Goal: Task Accomplishment & Management: Use online tool/utility

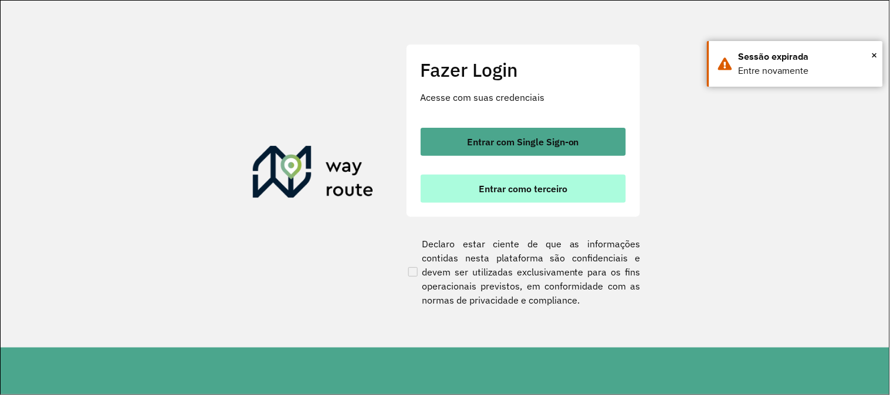
click at [479, 192] on span "Entrar como terceiro" at bounding box center [523, 188] width 89 height 9
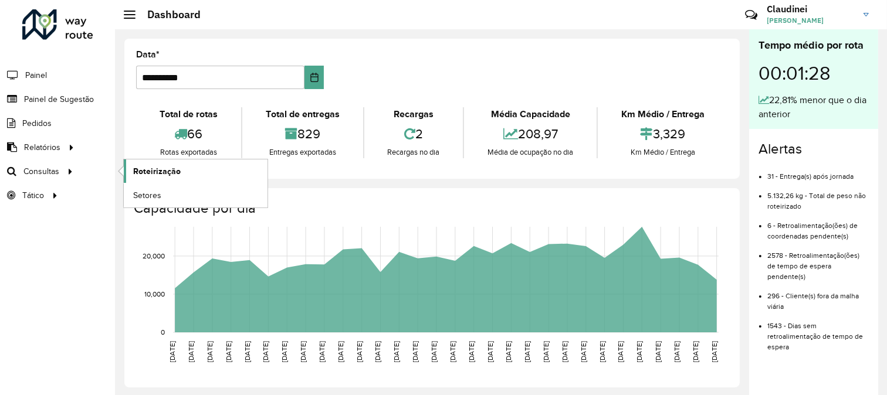
click at [164, 173] on span "Roteirização" at bounding box center [157, 171] width 48 height 12
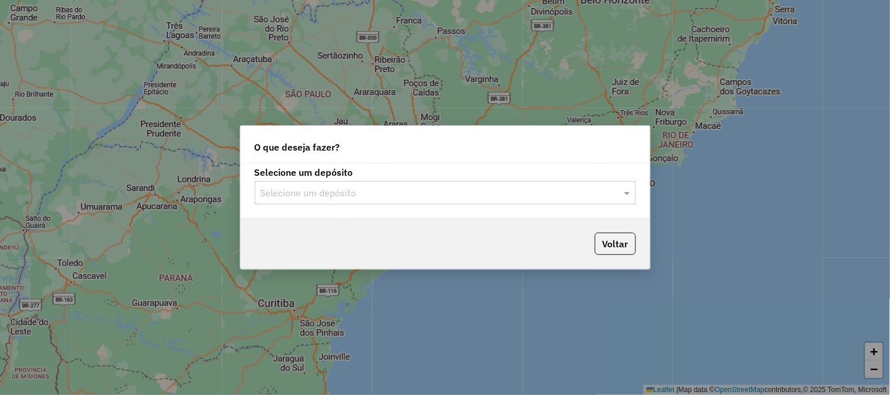
click at [367, 200] on input "text" at bounding box center [434, 194] width 346 height 14
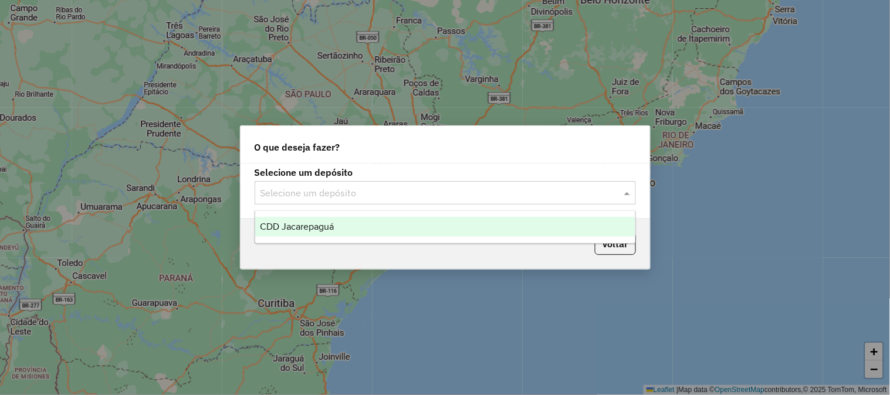
click at [332, 226] on span "CDD Jacarepaguá" at bounding box center [297, 227] width 74 height 10
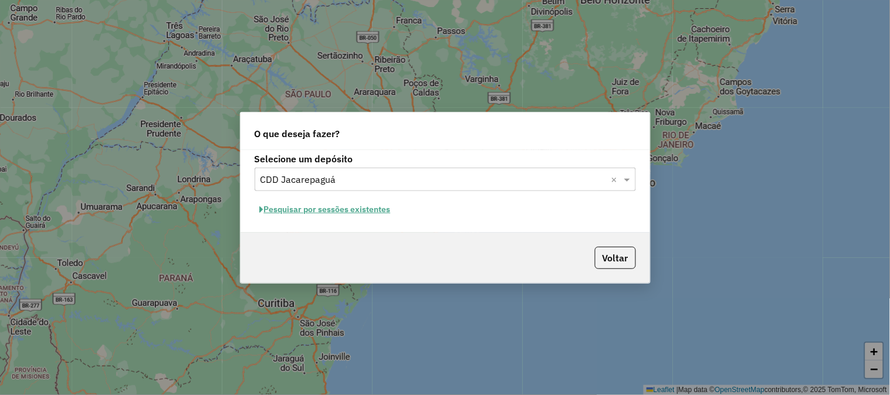
click at [365, 214] on button "Pesquisar por sessões existentes" at bounding box center [325, 210] width 141 height 18
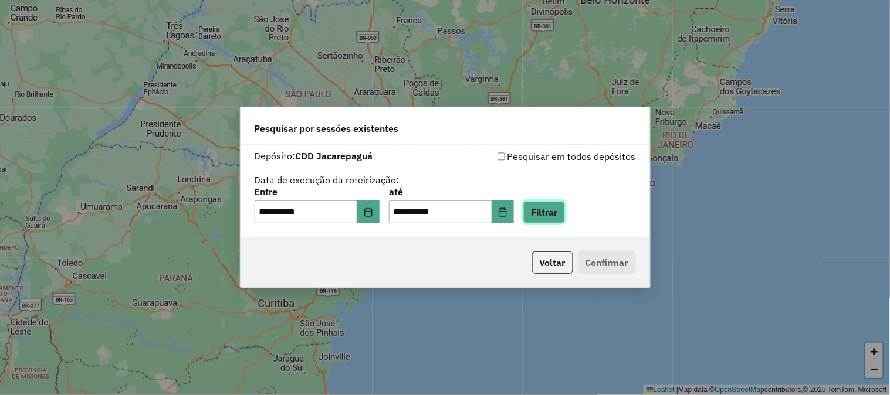
click at [565, 209] on button "Filtrar" at bounding box center [544, 212] width 42 height 22
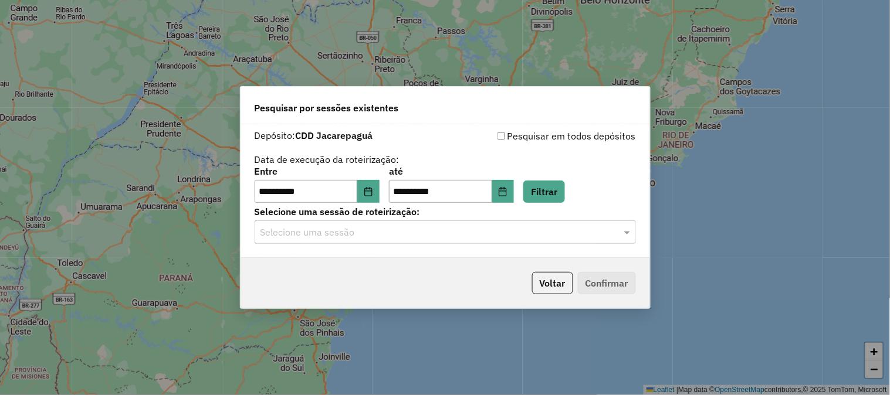
click at [488, 241] on div "Selecione uma sessão" at bounding box center [445, 232] width 381 height 23
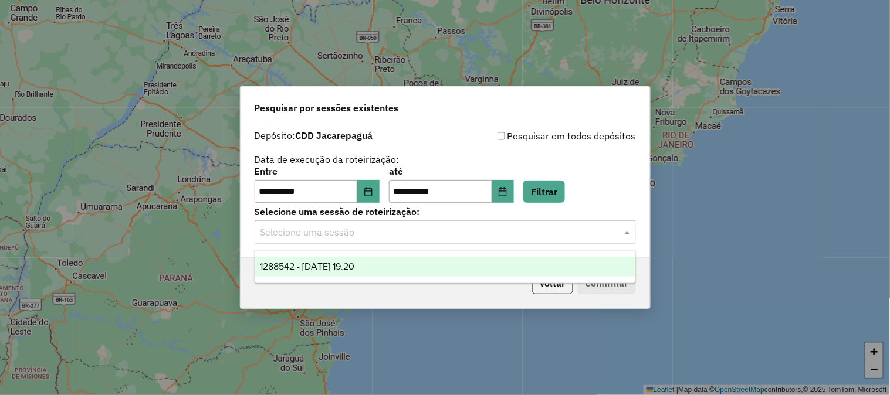
click at [354, 270] on span "1288542 - [DATE] 19:20" at bounding box center [307, 267] width 94 height 10
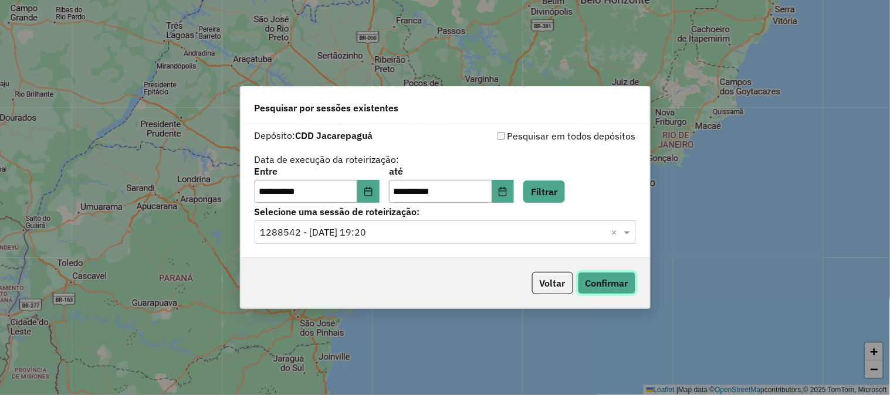
click at [620, 289] on button "Confirmar" at bounding box center [607, 283] width 58 height 22
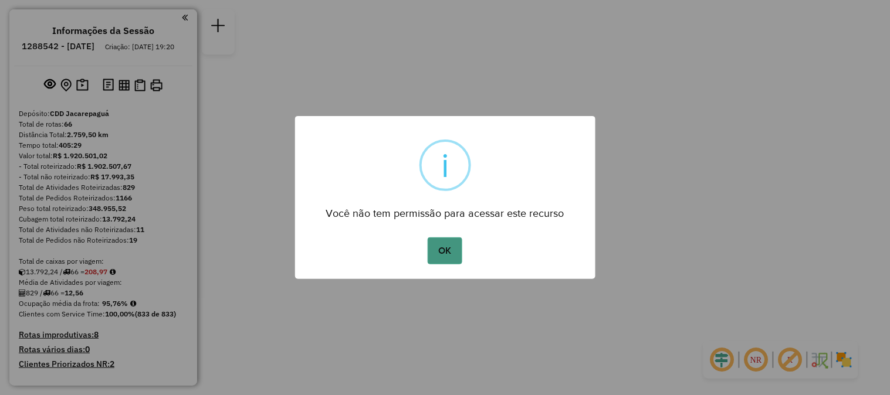
click at [452, 245] on button "OK" at bounding box center [445, 251] width 35 height 27
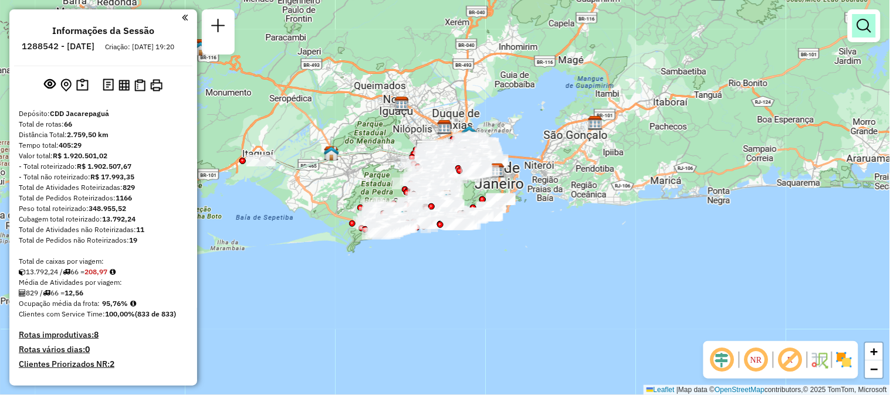
click at [867, 31] on em at bounding box center [864, 26] width 14 height 14
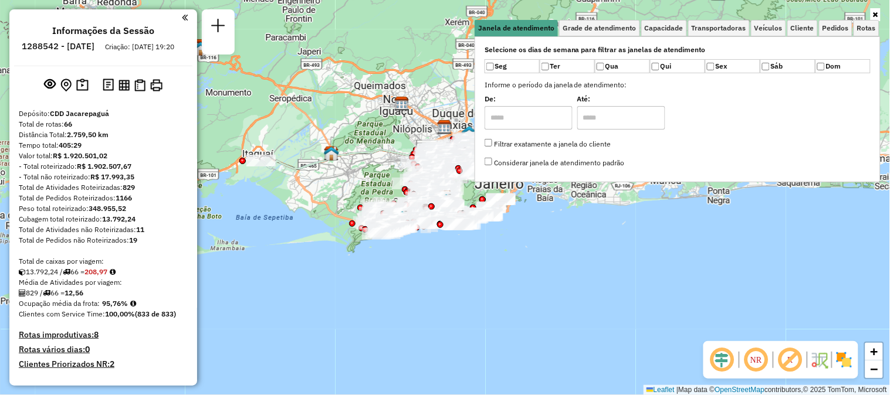
click at [880, 15] on link at bounding box center [876, 14] width 10 height 13
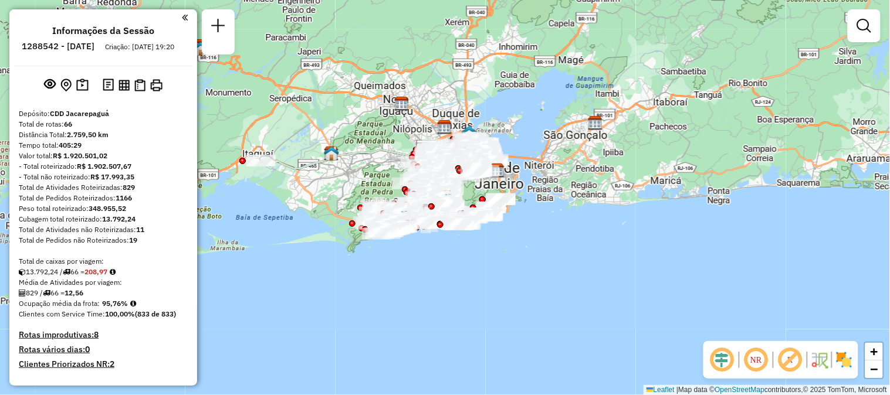
scroll to position [3000, 0]
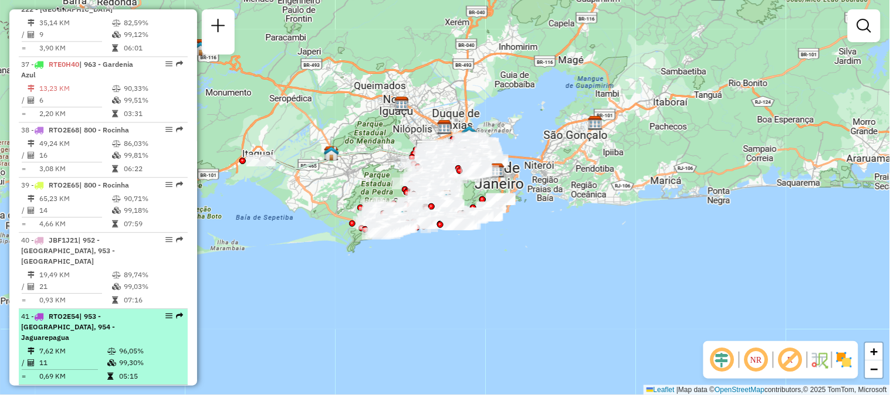
click at [177, 313] on em at bounding box center [179, 316] width 7 height 7
select select "**********"
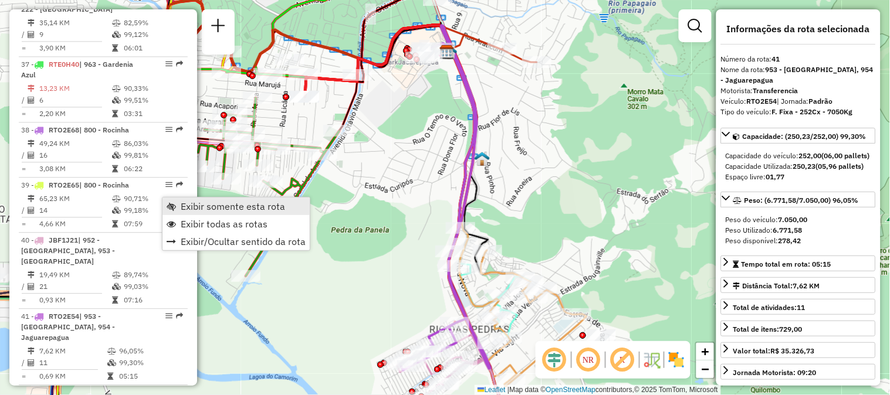
click at [194, 204] on span "Exibir somente esta rota" at bounding box center [233, 206] width 104 height 9
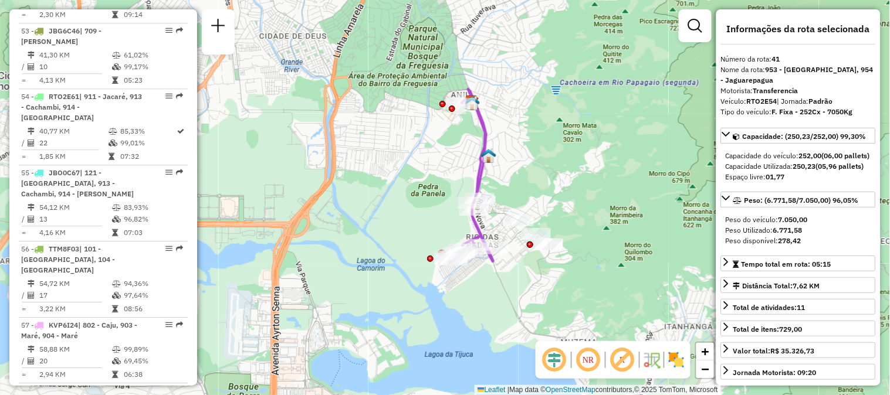
scroll to position [2759, 0]
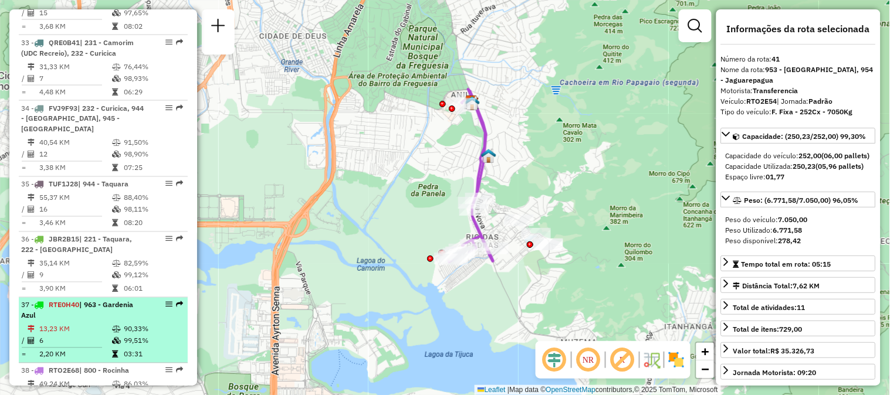
click at [176, 302] on em at bounding box center [179, 305] width 7 height 7
